Goal: Information Seeking & Learning: Learn about a topic

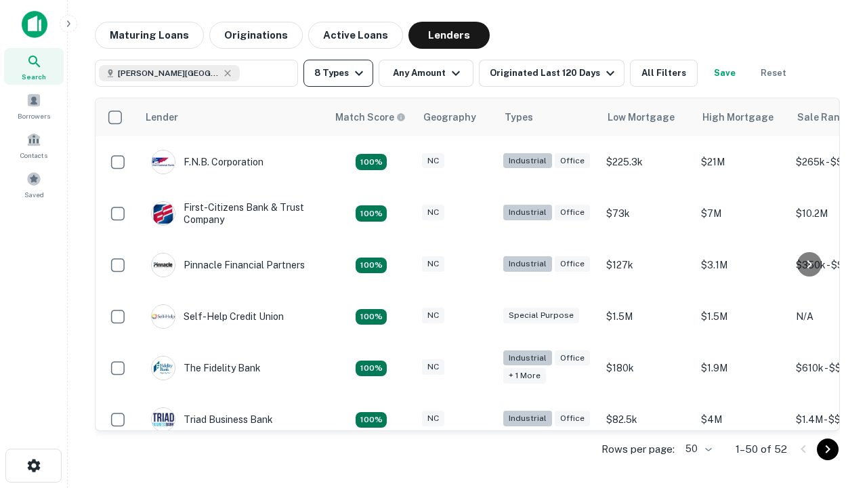
click at [338, 73] on button "8 Types" at bounding box center [338, 73] width 70 height 27
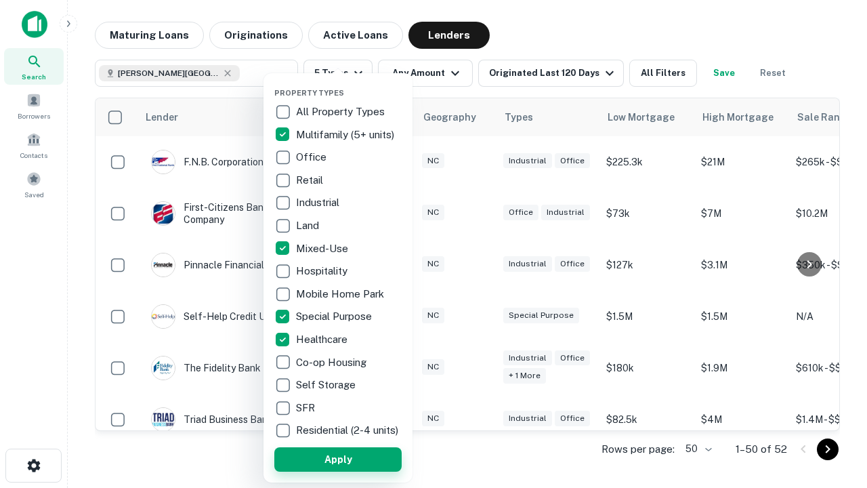
click at [338, 459] on button "Apply" at bounding box center [337, 459] width 127 height 24
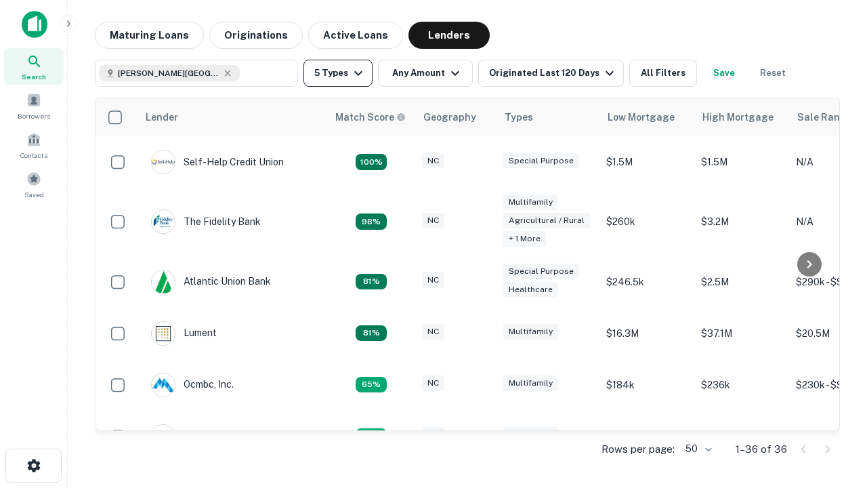
click at [338, 73] on button "5 Types" at bounding box center [337, 73] width 69 height 27
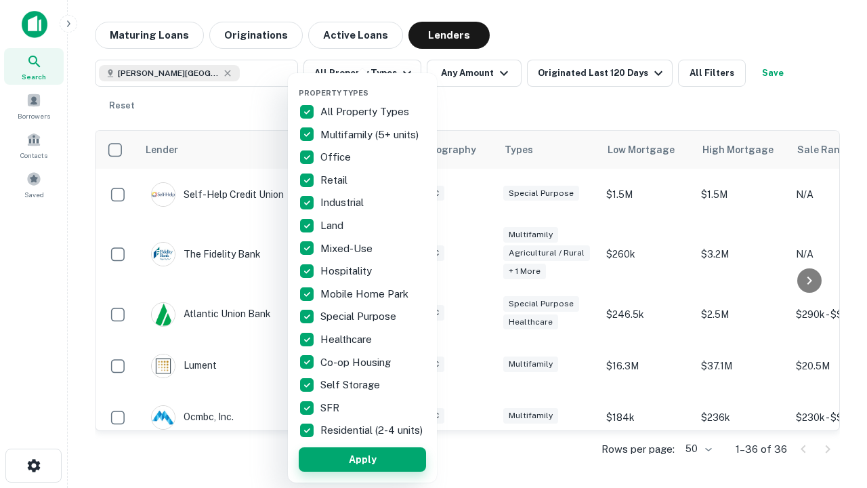
click at [362, 459] on button "Apply" at bounding box center [362, 459] width 127 height 24
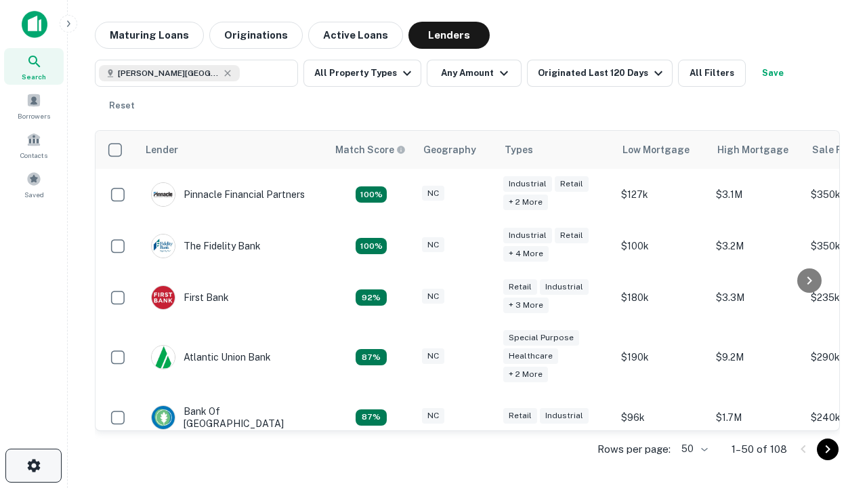
click at [33, 465] on icon "button" at bounding box center [34, 465] width 16 height 16
